Goal: Task Accomplishment & Management: Complete application form

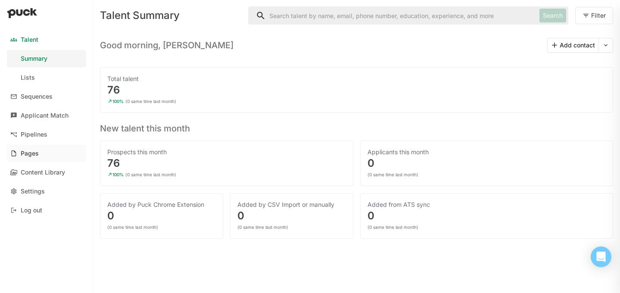
click at [35, 152] on div "Pages" at bounding box center [30, 153] width 18 height 7
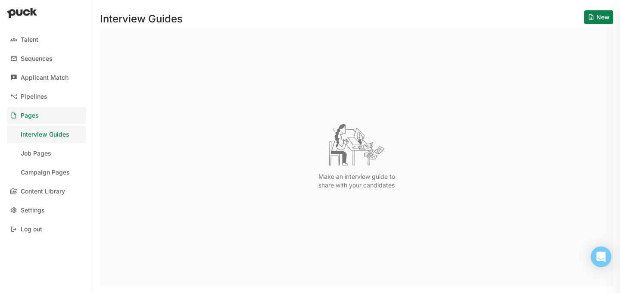
click at [35, 152] on div "Job Pages" at bounding box center [36, 153] width 31 height 7
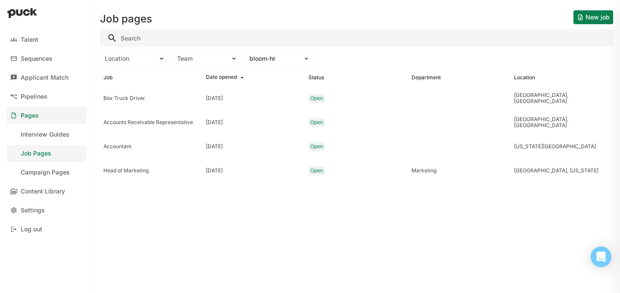
click at [587, 19] on button "New job" at bounding box center [593, 17] width 40 height 14
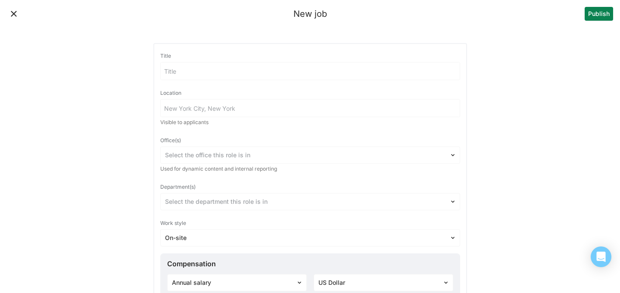
click at [236, 68] on input at bounding box center [310, 70] width 299 height 17
type input "Property Operations Technician"
click at [230, 107] on input at bounding box center [310, 107] width 299 height 17
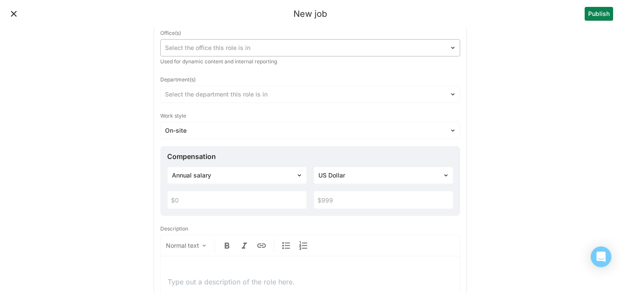
scroll to position [113, 0]
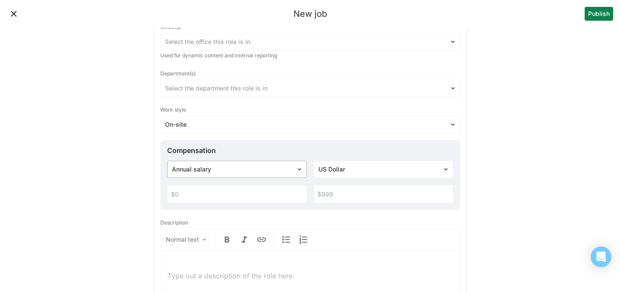
type input "[GEOGRAPHIC_DATA]"
click at [259, 172] on div at bounding box center [232, 169] width 120 height 9
click at [246, 212] on div "Hourly pay rate" at bounding box center [237, 212] width 133 height 17
click at [230, 195] on input "text" at bounding box center [236, 193] width 139 height 17
type input "$28"
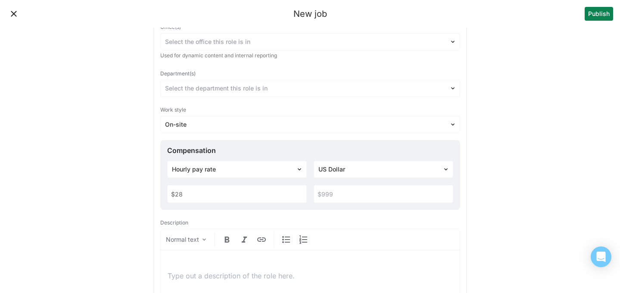
click at [340, 195] on input "text" at bounding box center [383, 193] width 139 height 17
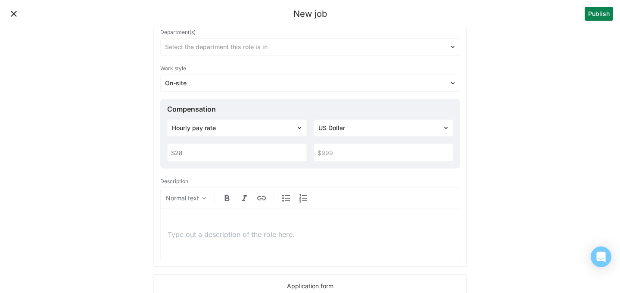
scroll to position [155, 0]
click at [303, 233] on p at bounding box center [309, 233] width 285 height 9
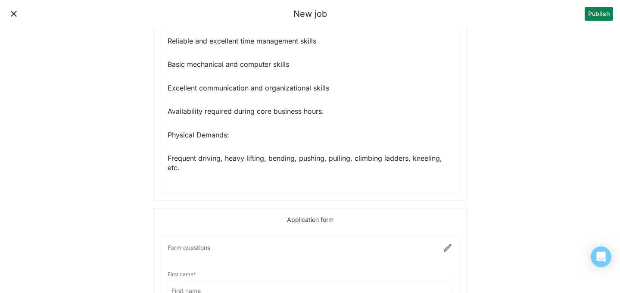
scroll to position [1039, 0]
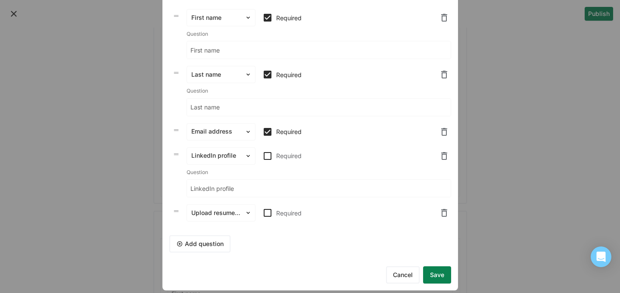
scroll to position [50, 0]
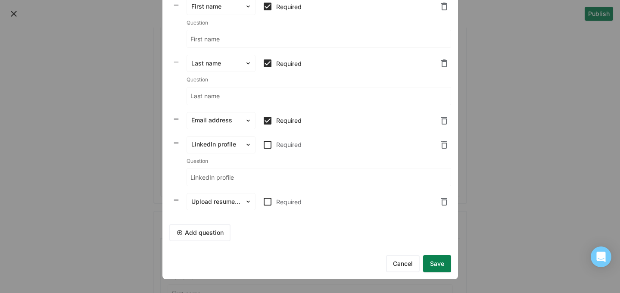
click at [267, 200] on img at bounding box center [267, 201] width 10 height 10
click at [262, 202] on input "Required" at bounding box center [262, 202] width 0 height 0
checkbox input "true"
click at [214, 236] on button "Add question" at bounding box center [199, 232] width 61 height 17
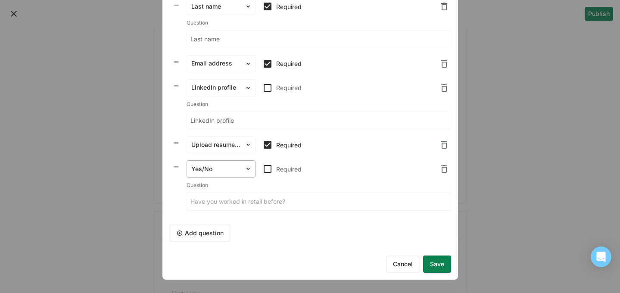
click at [222, 172] on div at bounding box center [215, 168] width 49 height 9
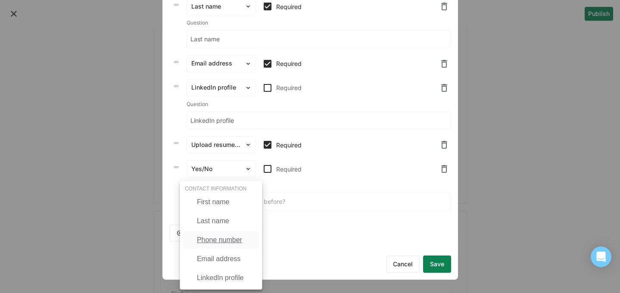
click at [229, 241] on div "Phone number" at bounding box center [219, 240] width 45 height 8
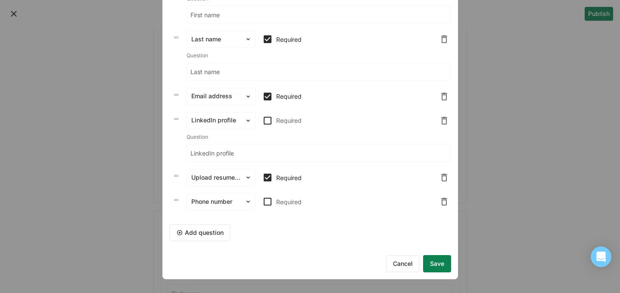
click at [267, 202] on img at bounding box center [267, 201] width 10 height 10
click at [262, 202] on input "Required" at bounding box center [262, 202] width 0 height 0
checkbox input "true"
click at [443, 269] on button "Save" at bounding box center [437, 263] width 28 height 17
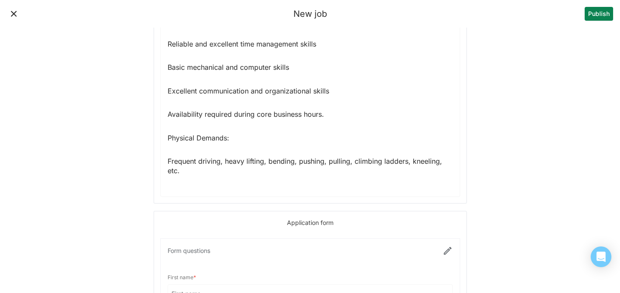
click at [597, 14] on button "Publish" at bounding box center [598, 14] width 28 height 14
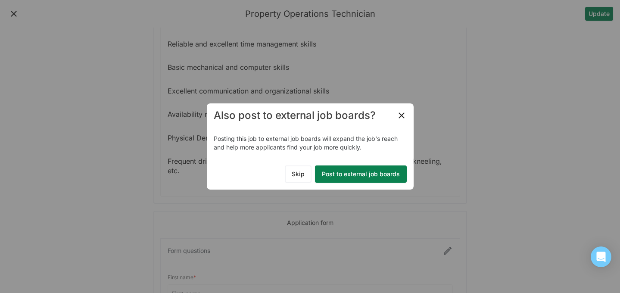
click at [354, 175] on button "Post to external job boards" at bounding box center [361, 173] width 92 height 17
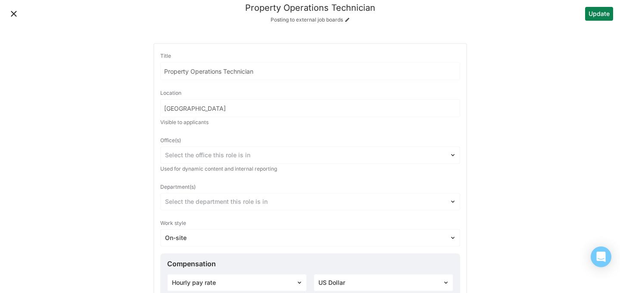
click at [12, 13] on button "Close" at bounding box center [14, 14] width 14 height 14
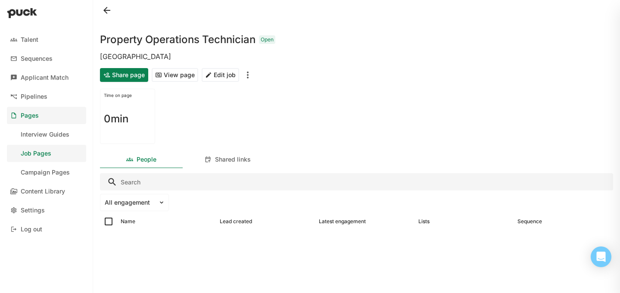
click at [52, 153] on link "Job Pages" at bounding box center [46, 153] width 79 height 17
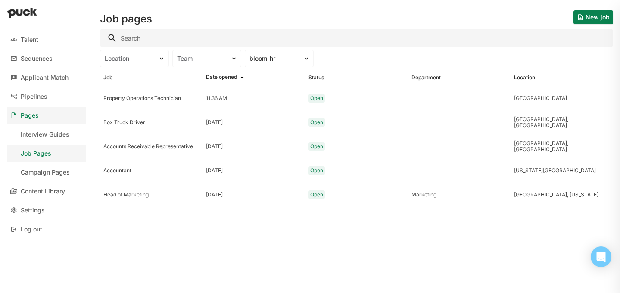
click at [600, 16] on button "New job" at bounding box center [593, 17] width 40 height 14
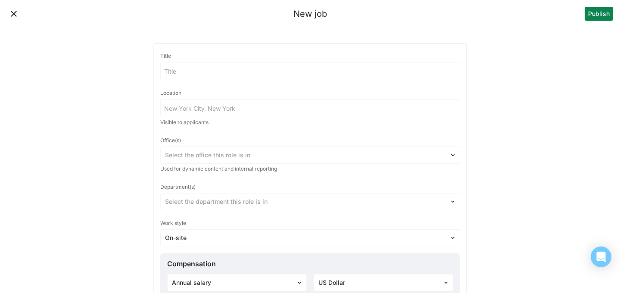
click at [310, 74] on input at bounding box center [310, 70] width 299 height 17
type input "Property Operations Technician"
click at [282, 109] on input at bounding box center [310, 107] width 299 height 17
click at [273, 133] on div "Title Property Operations Technician Location Peoria Visible to applicants Offi…" at bounding box center [310, 232] width 300 height 365
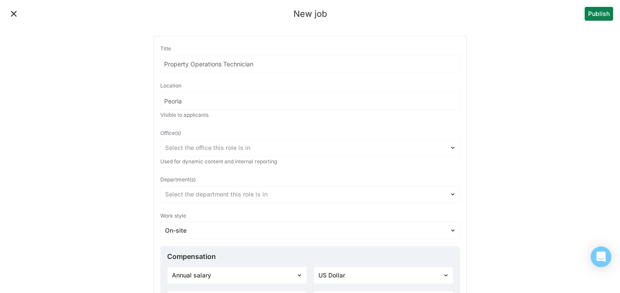
scroll to position [11, 0]
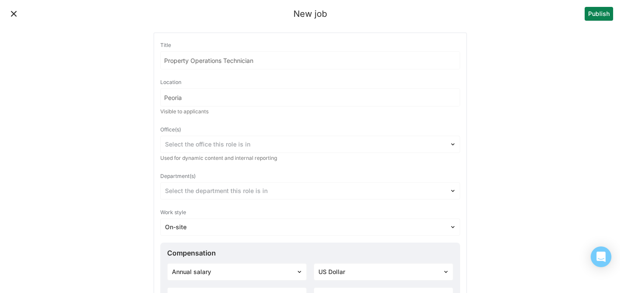
click at [236, 95] on input "Peoria" at bounding box center [310, 97] width 299 height 17
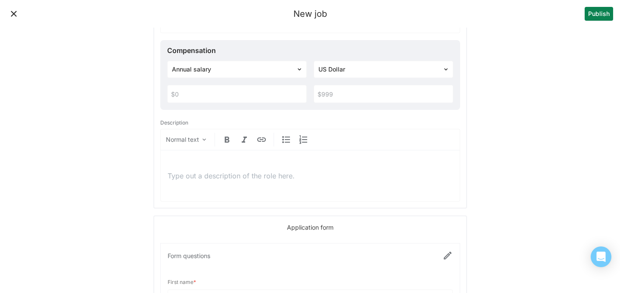
scroll to position [216, 0]
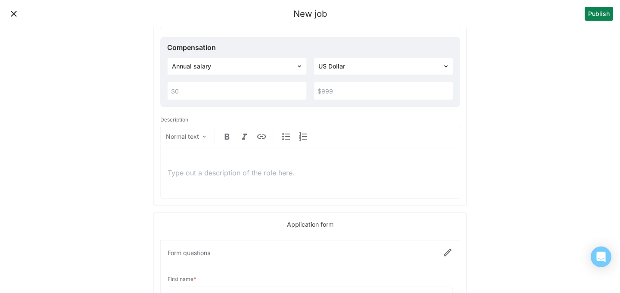
type input "Peoria, IL"
click at [257, 178] on div at bounding box center [309, 172] width 285 height 23
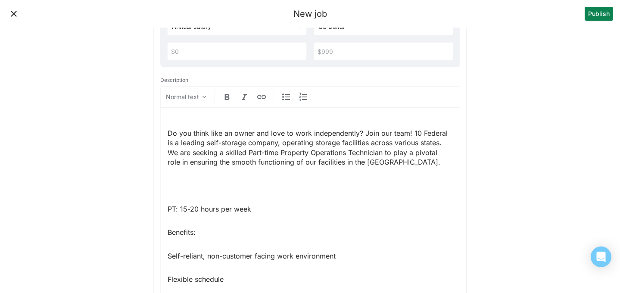
scroll to position [219, 0]
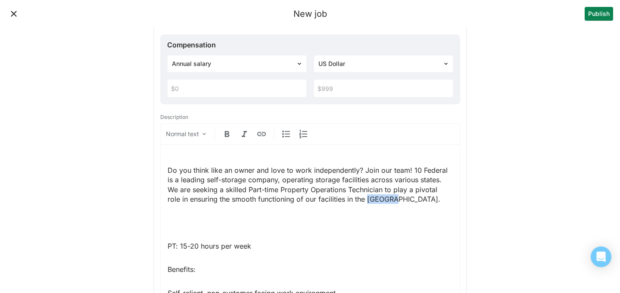
drag, startPoint x: 376, startPoint y: 199, endPoint x: 353, endPoint y: 199, distance: 23.3
click at [353, 199] on p "Do you think like an owner and love to work independently? Join our team! 10 Fe…" at bounding box center [309, 184] width 285 height 39
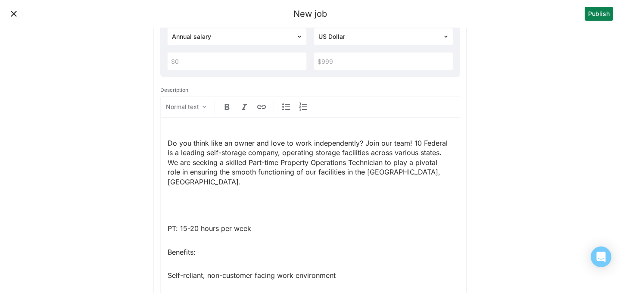
scroll to position [254, 0]
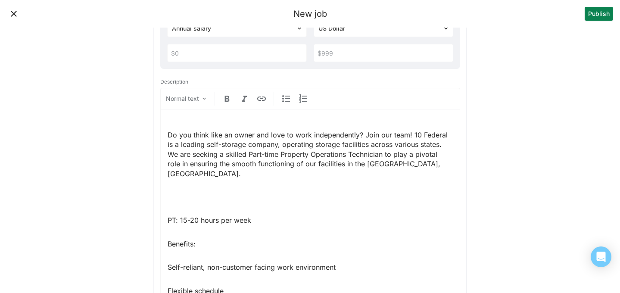
click at [345, 215] on p "PT: 15-20 hours per week" at bounding box center [309, 219] width 285 height 9
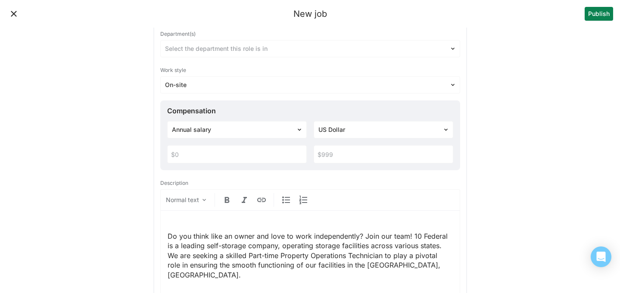
scroll to position [122, 0]
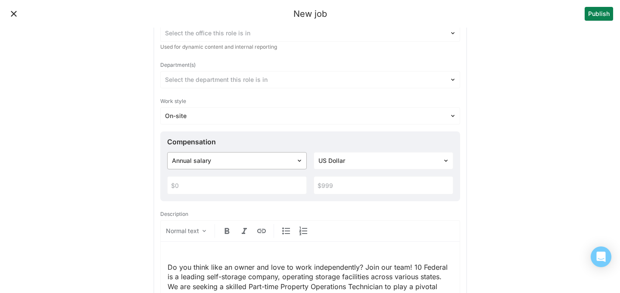
click at [263, 159] on div at bounding box center [232, 160] width 120 height 9
click at [253, 202] on div "Hourly pay rate" at bounding box center [237, 203] width 133 height 17
click at [242, 186] on input "text" at bounding box center [236, 185] width 139 height 17
type input "$24"
click at [362, 217] on div "Description" at bounding box center [310, 214] width 300 height 12
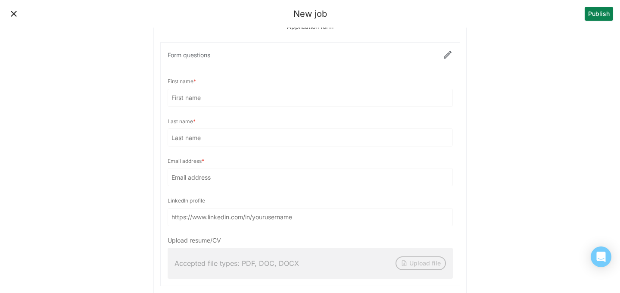
scroll to position [1249, 0]
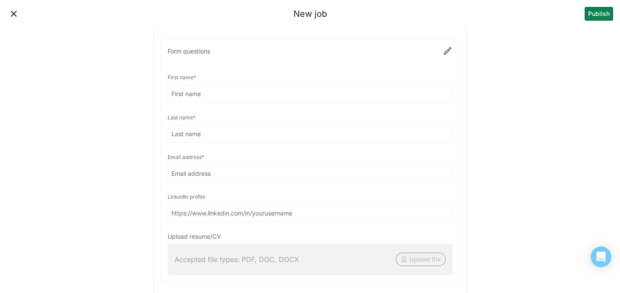
click at [447, 39] on div at bounding box center [310, 160] width 299 height 243
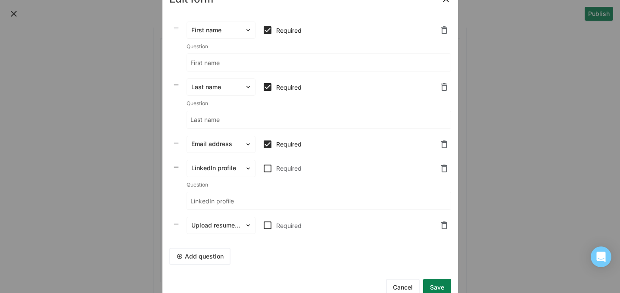
scroll to position [30, 0]
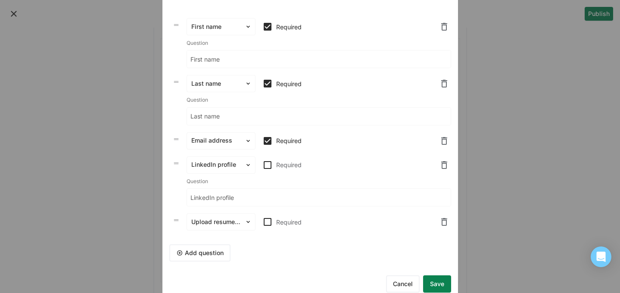
click at [267, 223] on img at bounding box center [267, 222] width 10 height 10
click at [262, 222] on input "Required" at bounding box center [262, 222] width 0 height 0
checkbox input "true"
click at [222, 253] on button "Add question" at bounding box center [199, 252] width 61 height 17
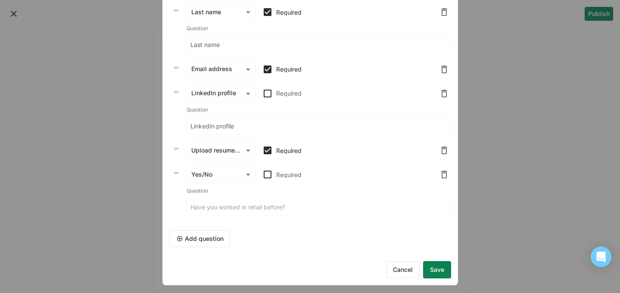
scroll to position [103, 0]
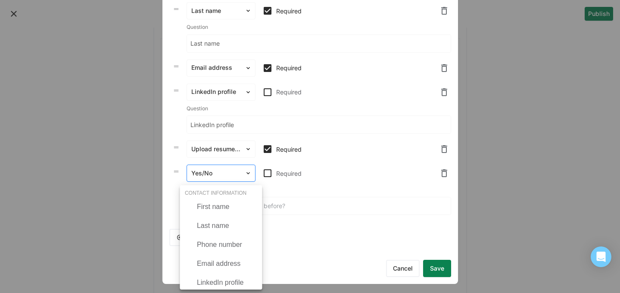
click at [241, 174] on div "Yes/No" at bounding box center [216, 173] width 58 height 12
click at [234, 247] on div "Phone number" at bounding box center [219, 245] width 45 height 8
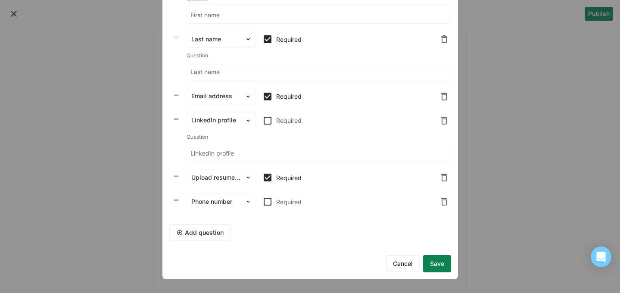
scroll to position [70, 0]
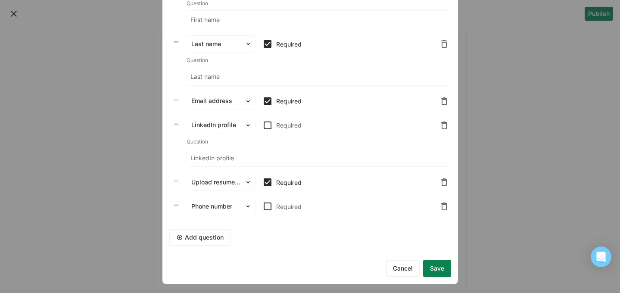
click at [268, 208] on img at bounding box center [267, 206] width 10 height 10
click at [262, 207] on input "Required" at bounding box center [262, 206] width 0 height 0
checkbox input "true"
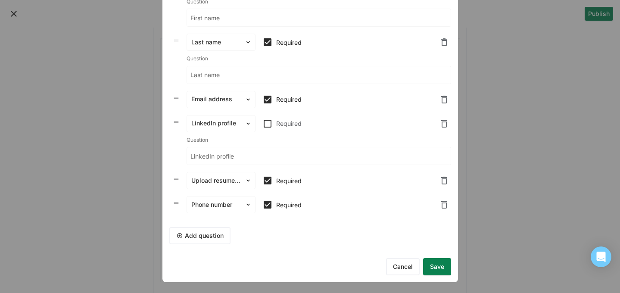
scroll to position [74, 0]
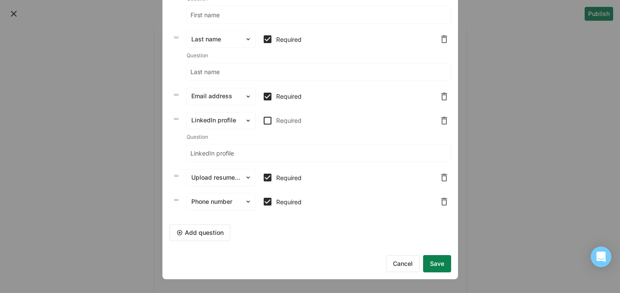
click at [431, 265] on button "Save" at bounding box center [437, 263] width 28 height 17
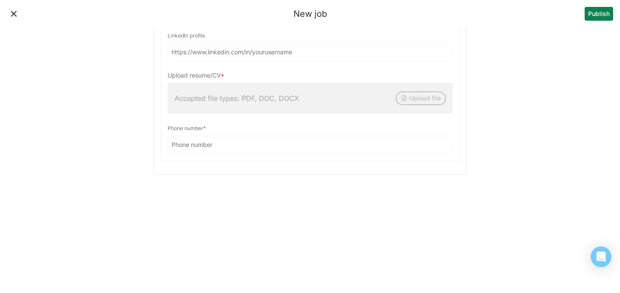
scroll to position [1411, 0]
click at [595, 15] on button "Publish" at bounding box center [598, 14] width 28 height 14
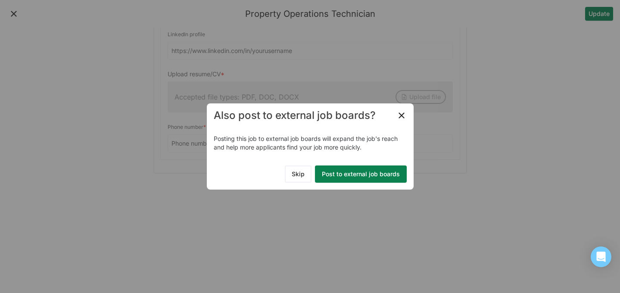
click at [385, 176] on button "Post to external job boards" at bounding box center [361, 173] width 92 height 17
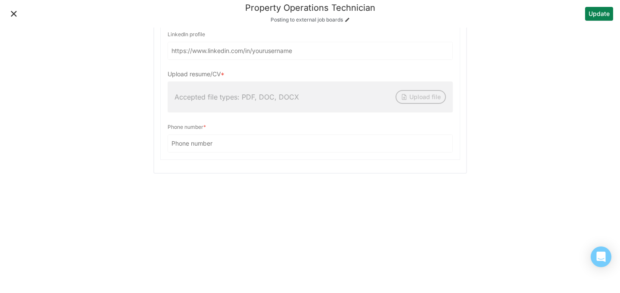
click at [12, 13] on button "Close" at bounding box center [14, 14] width 14 height 14
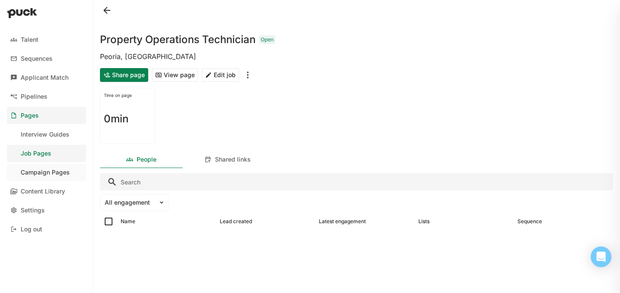
click at [43, 172] on div "Campaign Pages" at bounding box center [45, 172] width 49 height 7
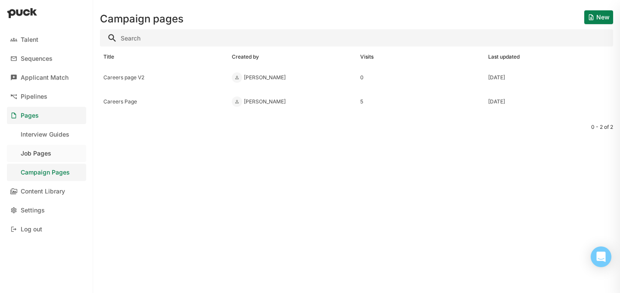
click at [37, 152] on div "Job Pages" at bounding box center [36, 153] width 31 height 7
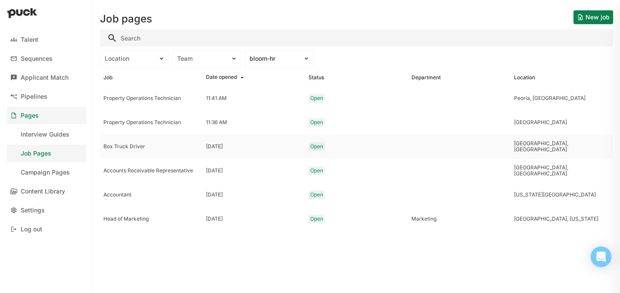
click at [135, 147] on div "Box Truck Driver" at bounding box center [151, 146] width 96 height 6
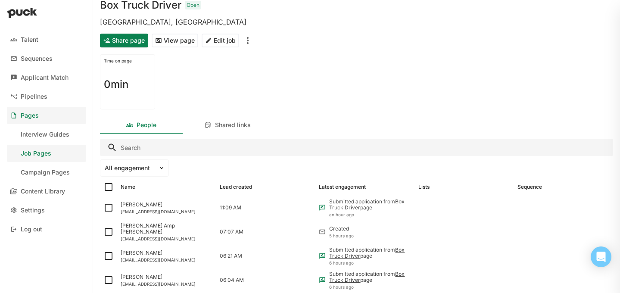
scroll to position [45, 0]
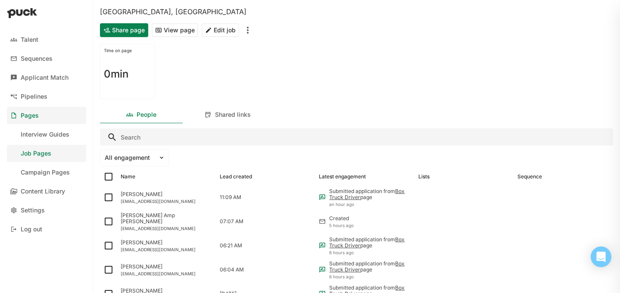
click at [179, 34] on button "View page" at bounding box center [175, 30] width 47 height 14
